Goal: Task Accomplishment & Management: Use online tool/utility

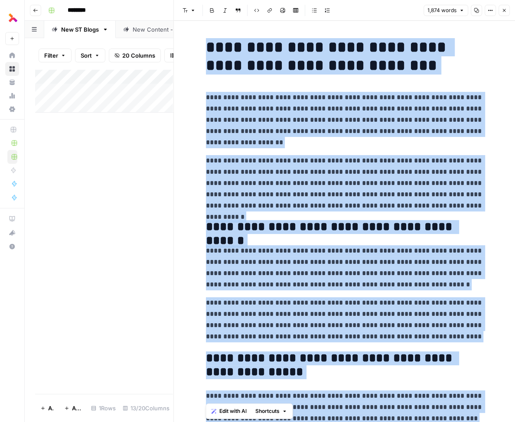
scroll to position [2700, 0]
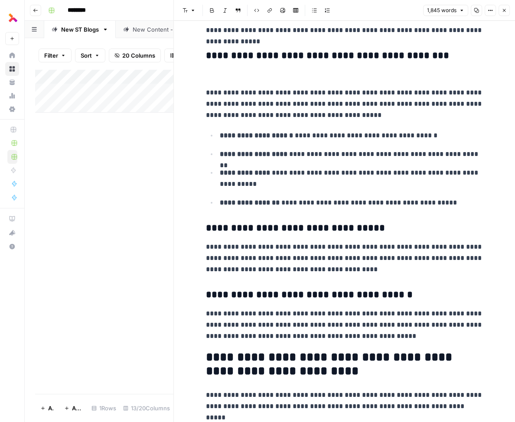
scroll to position [571, 0]
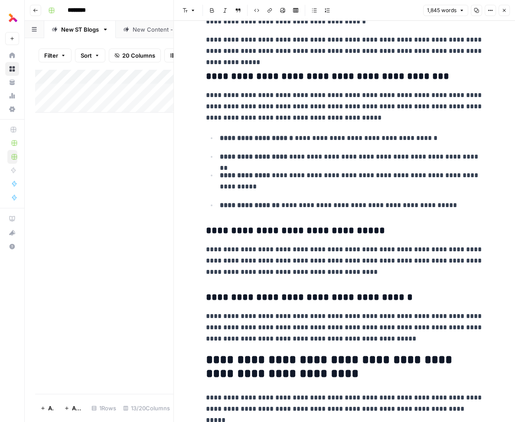
click at [506, 10] on icon "button" at bounding box center [504, 10] width 5 height 5
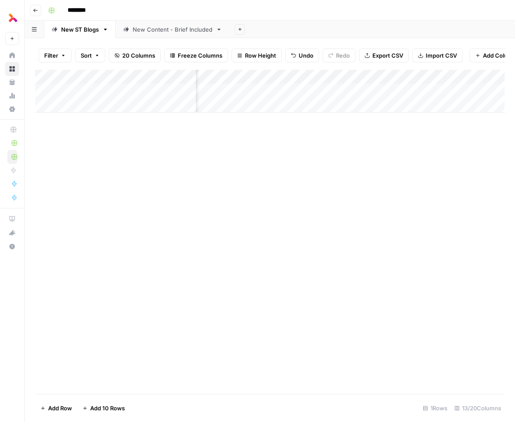
click at [88, 106] on div "Add Column" at bounding box center [270, 90] width 470 height 43
click at [133, 109] on textarea at bounding box center [134, 106] width 139 height 12
type textarea "**********"
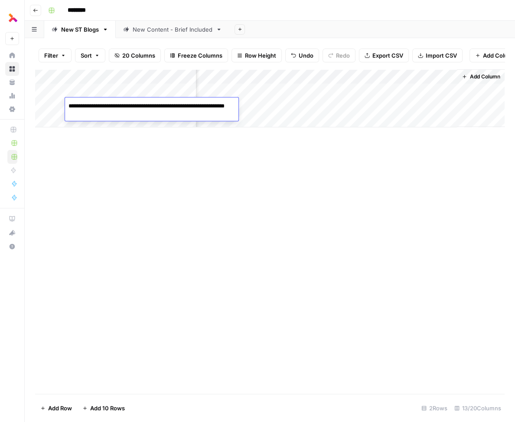
click at [277, 107] on div "Add Column" at bounding box center [270, 98] width 470 height 58
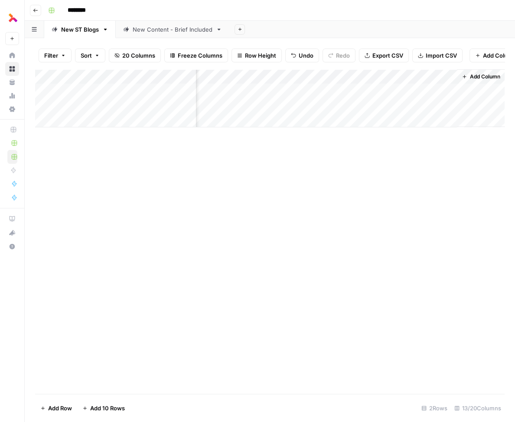
click at [448, 77] on div "Add Column" at bounding box center [270, 98] width 470 height 58
click at [427, 161] on span "Remove Column" at bounding box center [433, 161] width 76 height 9
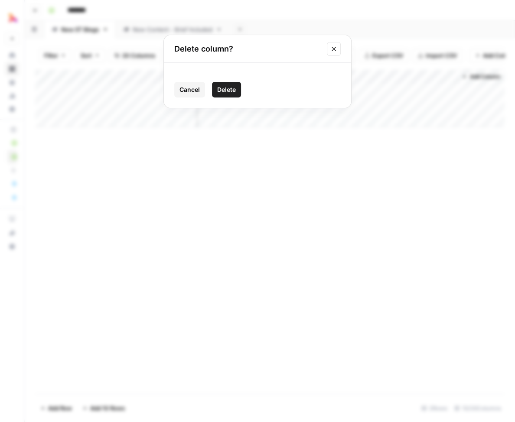
click at [223, 96] on button "Delete" at bounding box center [226, 90] width 29 height 16
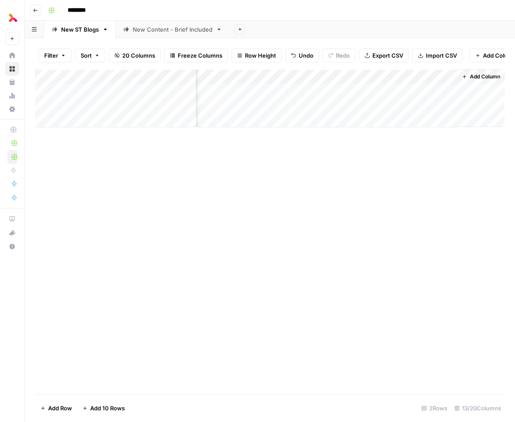
scroll to position [0, 785]
click at [449, 78] on div "Add Column" at bounding box center [270, 98] width 470 height 58
click at [415, 160] on span "Remove Column" at bounding box center [433, 161] width 76 height 9
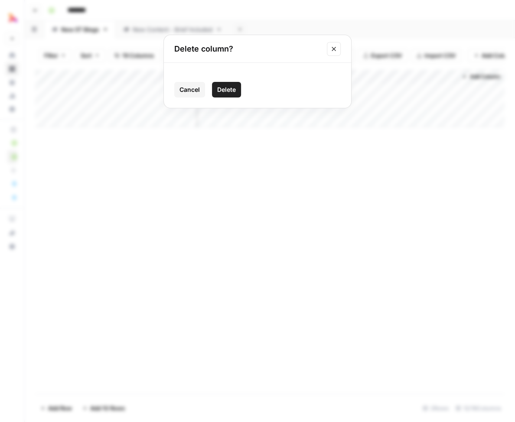
click at [228, 85] on span "Delete" at bounding box center [226, 89] width 19 height 9
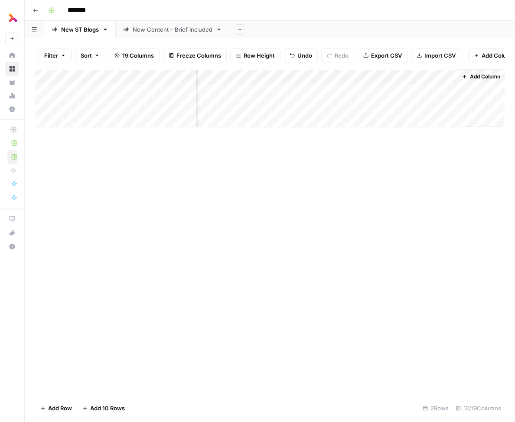
scroll to position [0, 707]
click at [448, 77] on div "Add Column" at bounding box center [270, 98] width 470 height 58
click at [409, 166] on button "Remove Column" at bounding box center [430, 162] width 96 height 12
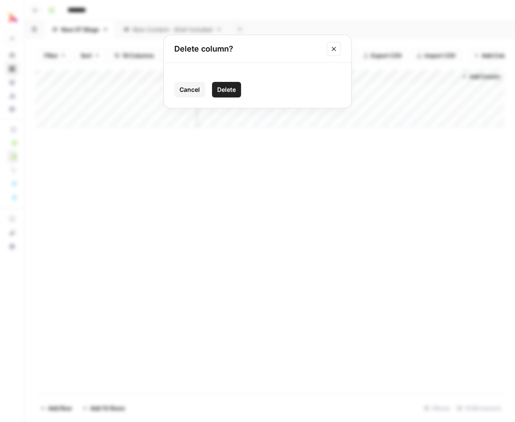
click at [236, 91] on button "Delete" at bounding box center [226, 90] width 29 height 16
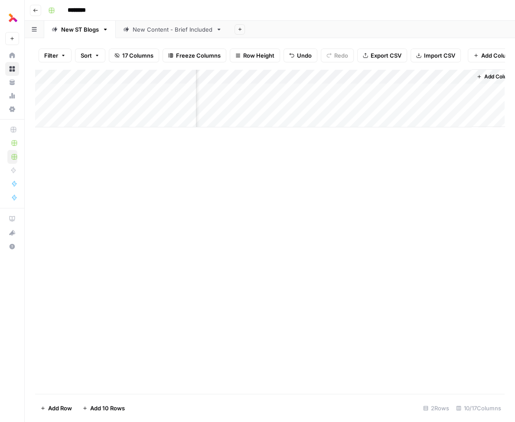
scroll to position [0, 612]
click at [453, 77] on div "Add Column" at bounding box center [270, 98] width 470 height 58
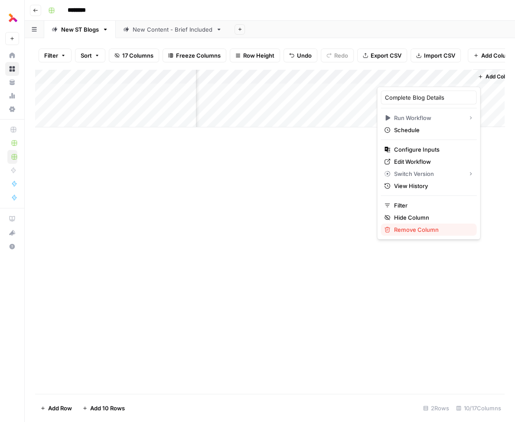
click at [421, 228] on span "Remove Column" at bounding box center [432, 229] width 76 height 9
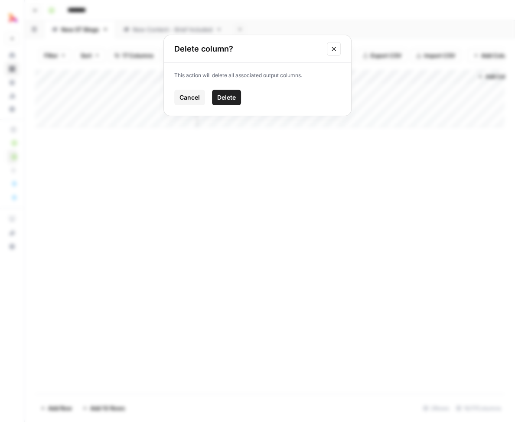
click at [220, 95] on span "Delete" at bounding box center [226, 97] width 19 height 9
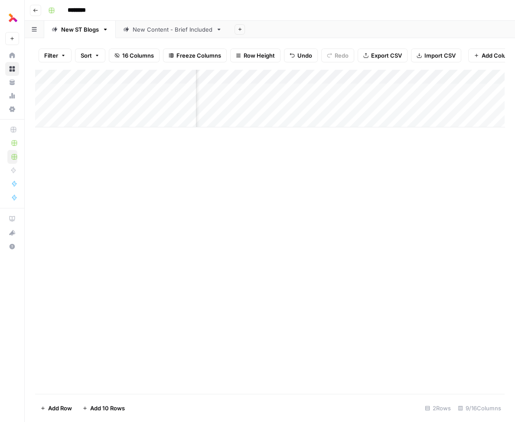
scroll to position [0, 0]
click at [127, 108] on div "Add Column" at bounding box center [270, 98] width 470 height 58
click at [228, 148] on div "Add Column" at bounding box center [270, 231] width 470 height 325
click at [256, 106] on div "Add Column" at bounding box center [270, 98] width 470 height 58
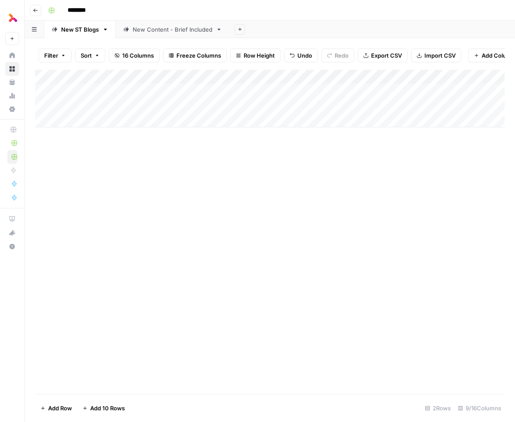
click at [207, 106] on div "Add Column" at bounding box center [270, 98] width 470 height 58
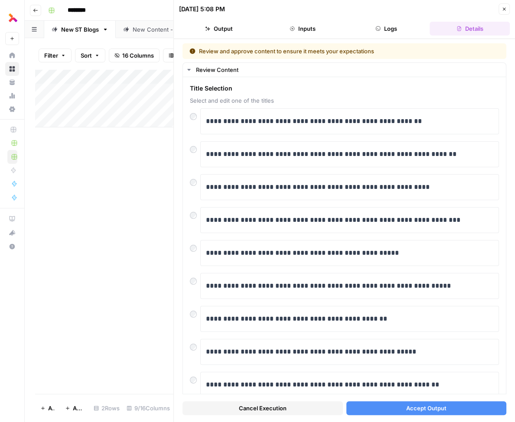
click at [157, 241] on div "Add Column" at bounding box center [104, 231] width 138 height 325
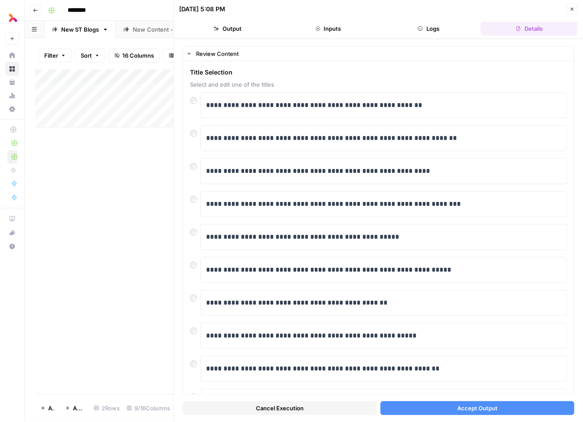
scroll to position [20, 0]
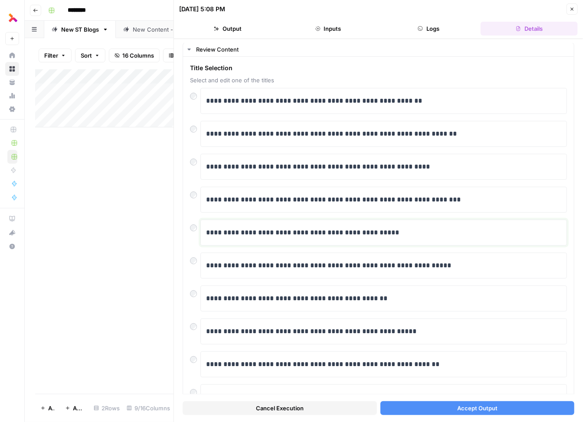
click at [248, 230] on p "**********" at bounding box center [384, 232] width 356 height 11
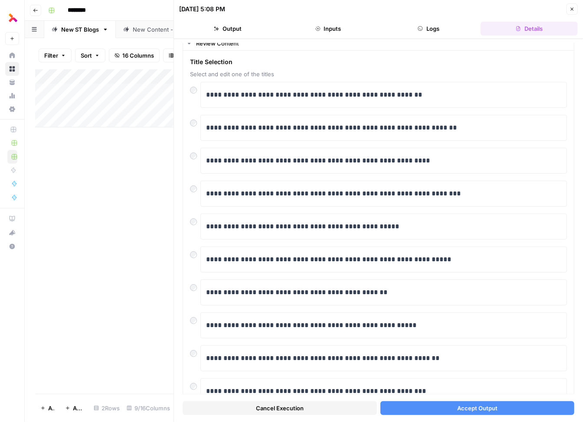
scroll to position [27, 0]
click at [260, 222] on p "**********" at bounding box center [384, 226] width 356 height 11
click at [251, 94] on p "**********" at bounding box center [384, 94] width 356 height 11
click at [438, 408] on button "Accept Output" at bounding box center [477, 408] width 194 height 14
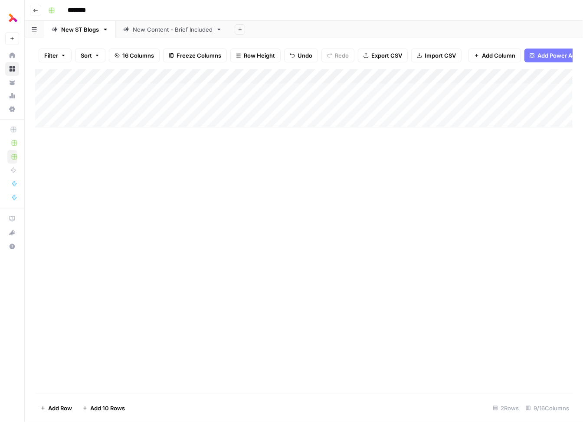
click at [131, 120] on div "Add Column" at bounding box center [303, 98] width 537 height 58
click at [108, 270] on div "Add Column" at bounding box center [303, 231] width 537 height 325
click at [92, 120] on div "Add Column" at bounding box center [303, 105] width 537 height 73
type textarea "**********"
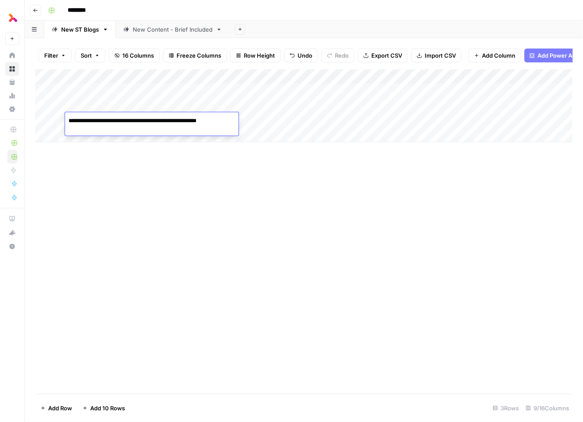
click at [270, 158] on div "Add Column" at bounding box center [303, 231] width 537 height 325
click at [261, 118] on div "Add Column" at bounding box center [303, 105] width 537 height 73
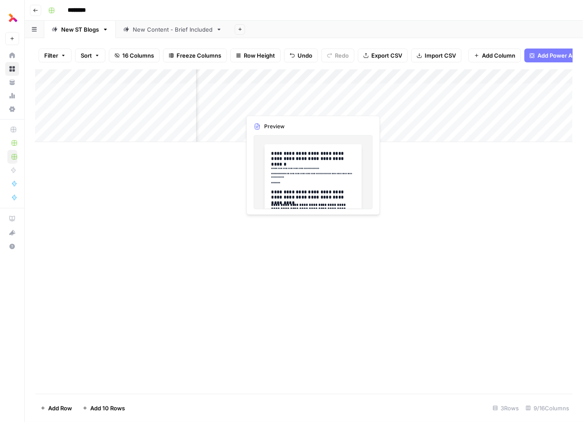
click at [271, 103] on div "Add Column" at bounding box center [303, 105] width 537 height 73
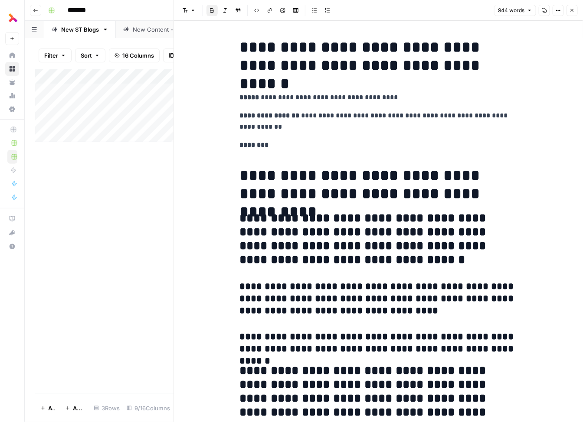
click at [363, 149] on p "********" at bounding box center [378, 145] width 277 height 11
copy div "**********"
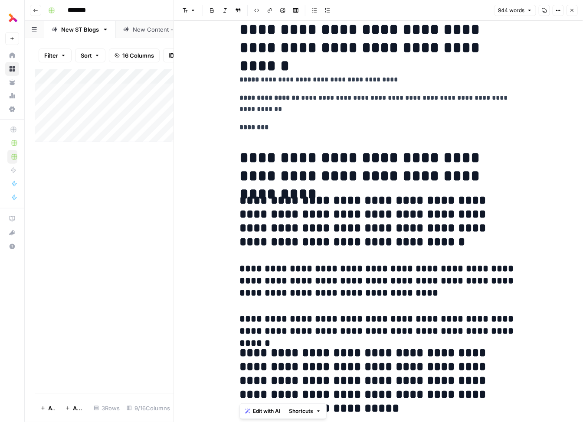
scroll to position [19, 0]
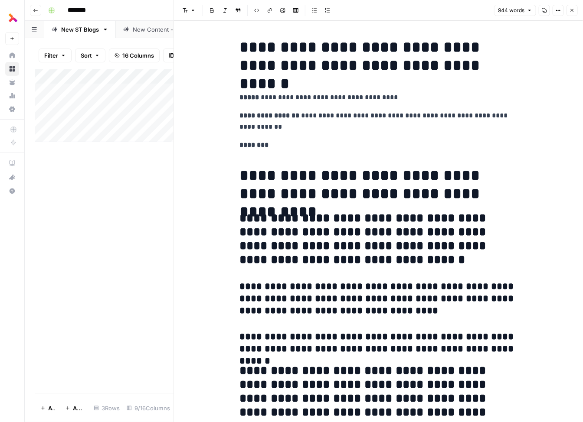
click at [281, 184] on h1 "**********" at bounding box center [378, 184] width 277 height 36
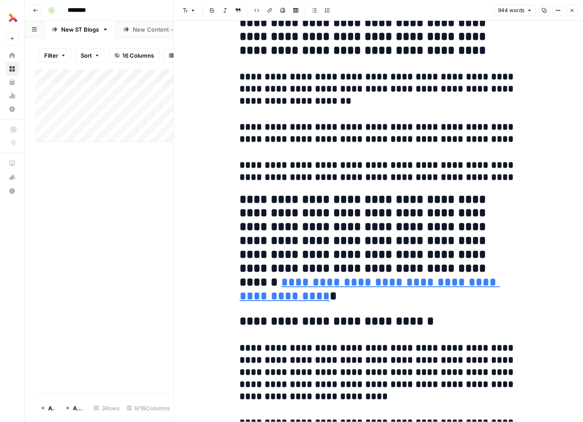
scroll to position [2376, 0]
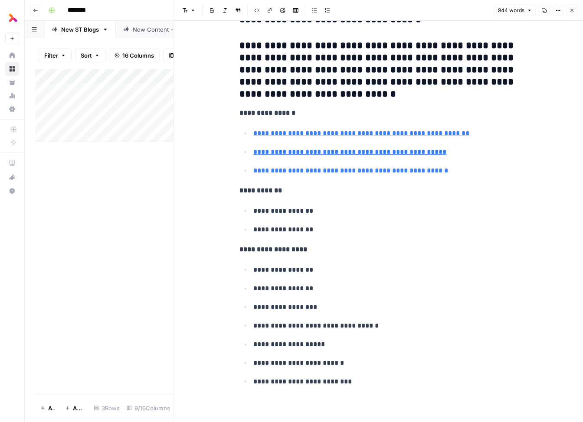
click at [569, 8] on button "Close" at bounding box center [571, 10] width 11 height 11
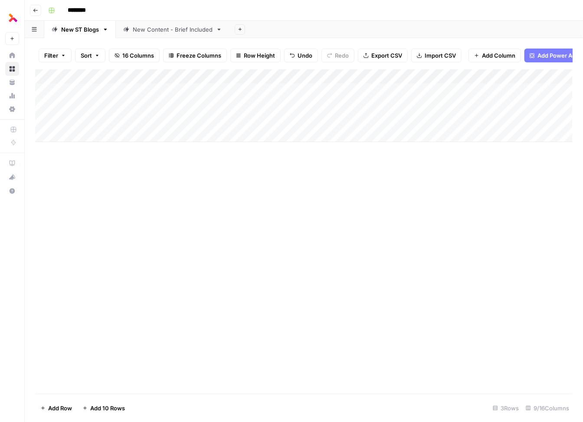
click at [318, 120] on div "Add Column" at bounding box center [303, 105] width 537 height 73
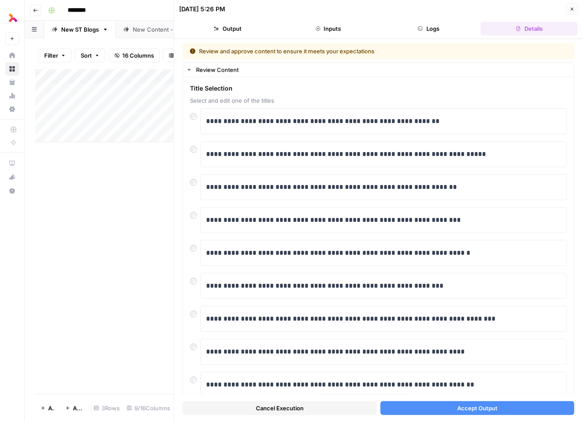
click at [65, 248] on div "Add Column" at bounding box center [104, 231] width 138 height 325
click at [576, 9] on button "Close" at bounding box center [571, 8] width 11 height 11
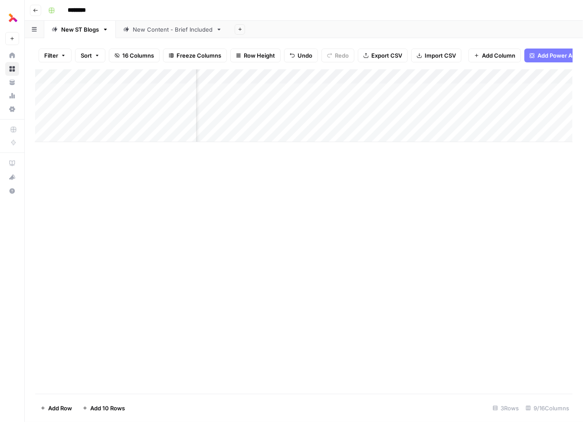
scroll to position [0, 263]
click at [360, 104] on div "Add Column" at bounding box center [303, 105] width 537 height 73
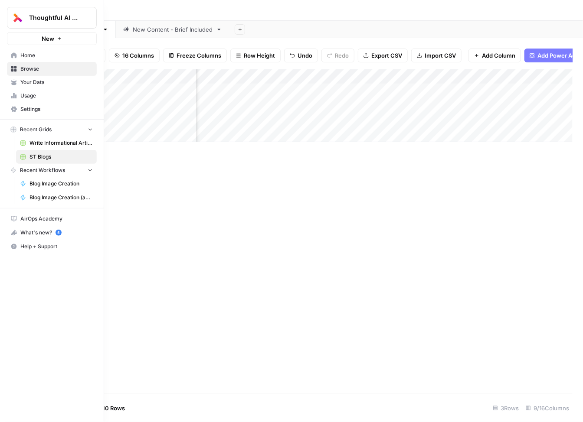
click at [34, 95] on span "Usage" at bounding box center [56, 96] width 72 height 8
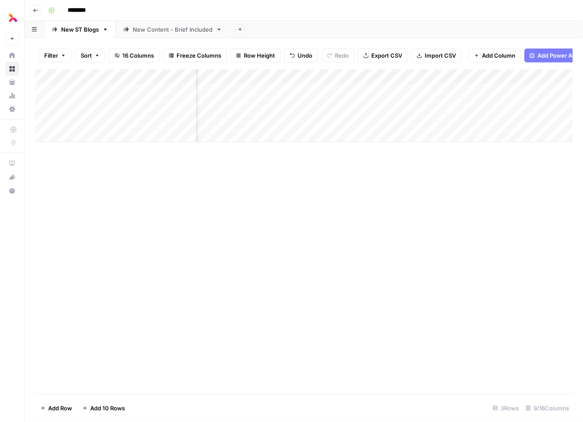
scroll to position [0, 0]
click at [242, 120] on div "Add Column" at bounding box center [303, 105] width 537 height 73
click at [262, 125] on div "Add Column" at bounding box center [303, 105] width 537 height 73
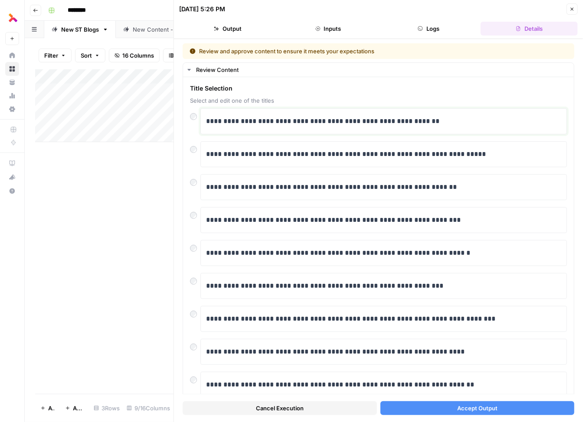
click at [381, 120] on p "**********" at bounding box center [384, 121] width 356 height 11
click at [466, 401] on button "Accept Output" at bounding box center [477, 408] width 194 height 14
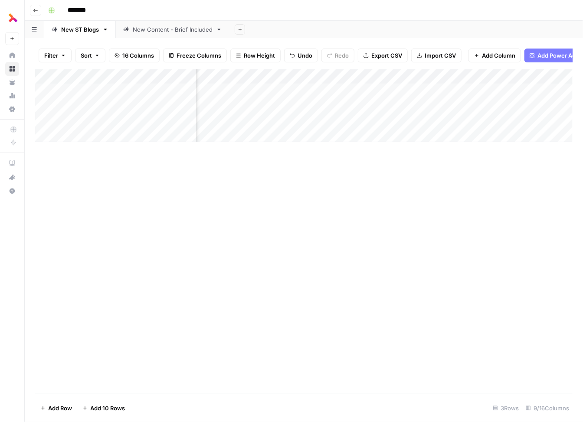
scroll to position [0, 465]
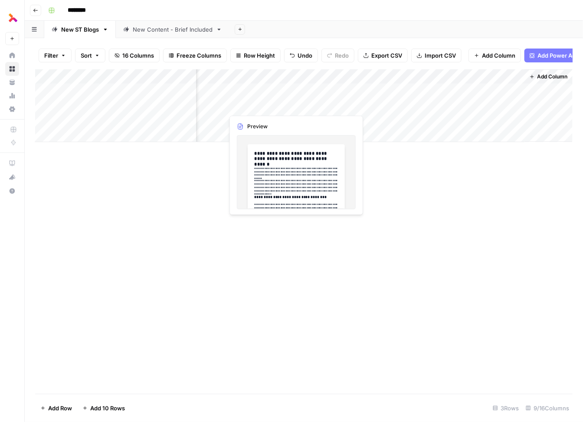
click at [303, 106] on div "Add Column" at bounding box center [303, 105] width 537 height 73
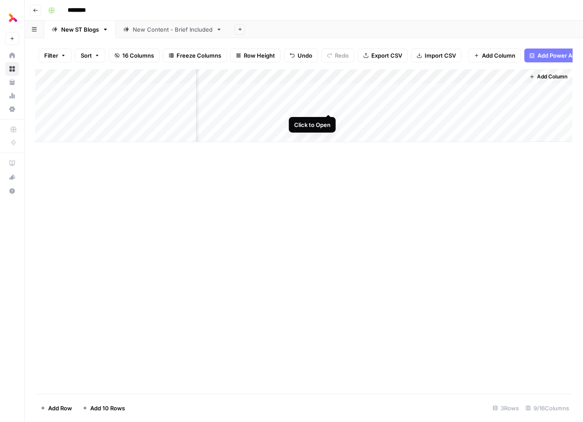
click at [328, 108] on div "Add Column" at bounding box center [303, 105] width 537 height 73
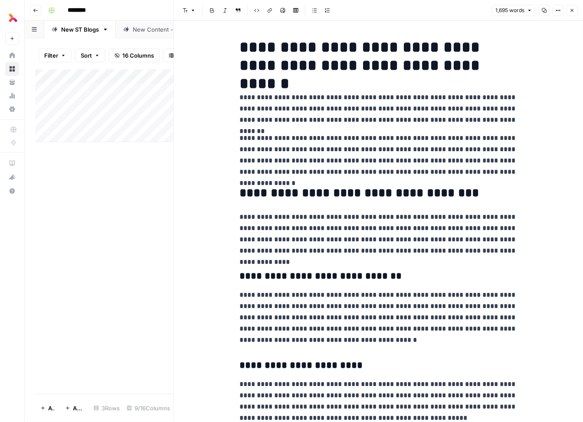
copy div "**********"
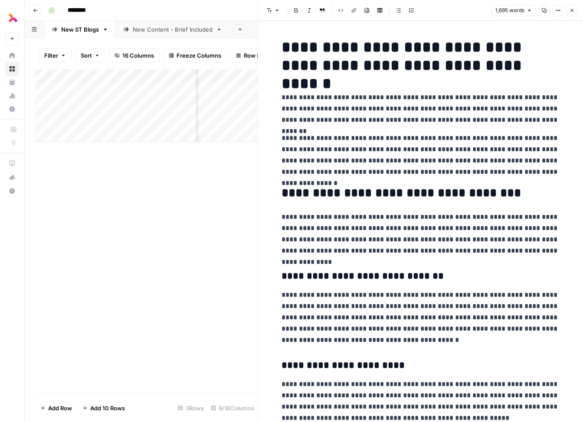
click at [447, 320] on p "**********" at bounding box center [420, 318] width 277 height 56
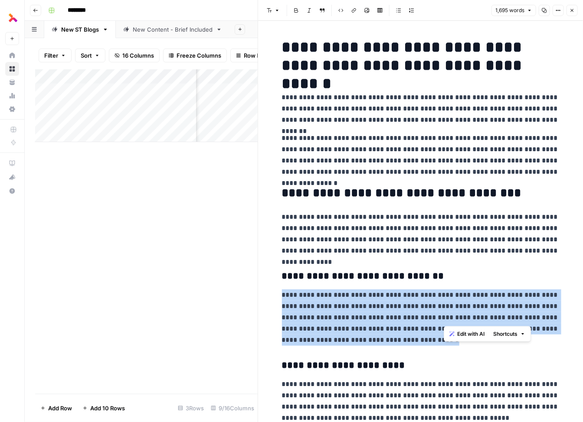
click at [447, 320] on p "**********" at bounding box center [420, 318] width 277 height 56
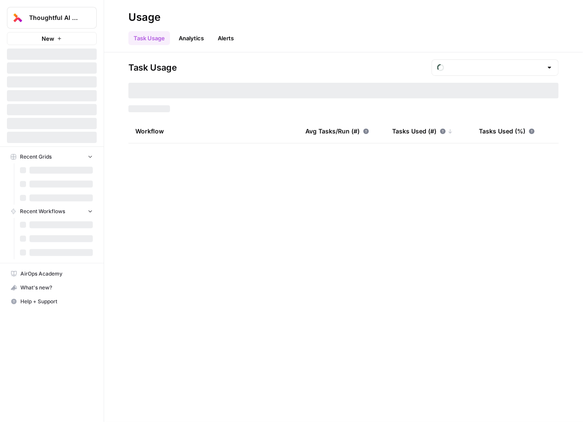
type input "August Tasks"
